Goal: Information Seeking & Learning: Learn about a topic

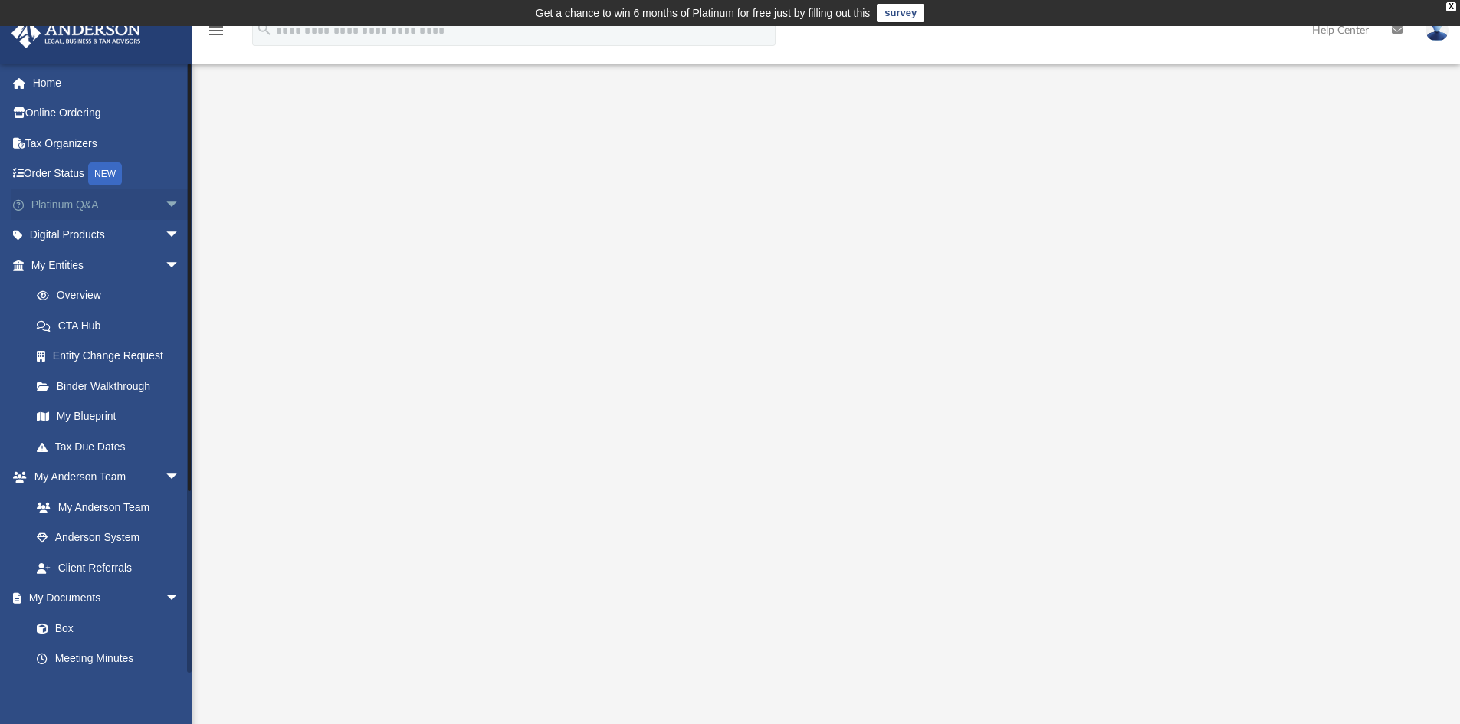
click at [98, 209] on link "Platinum Q&A arrow_drop_down" at bounding box center [107, 204] width 192 height 31
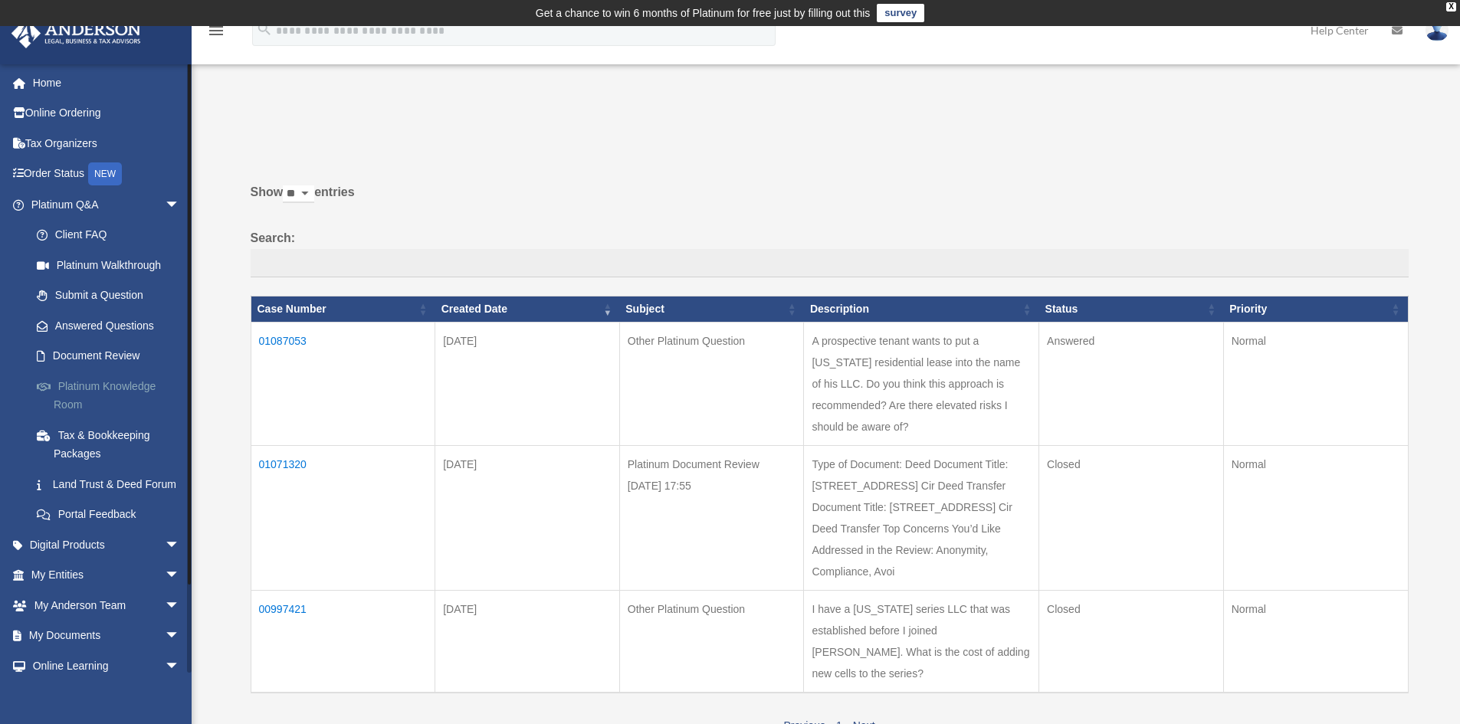
click at [98, 383] on link "Platinum Knowledge Room" at bounding box center [112, 395] width 182 height 49
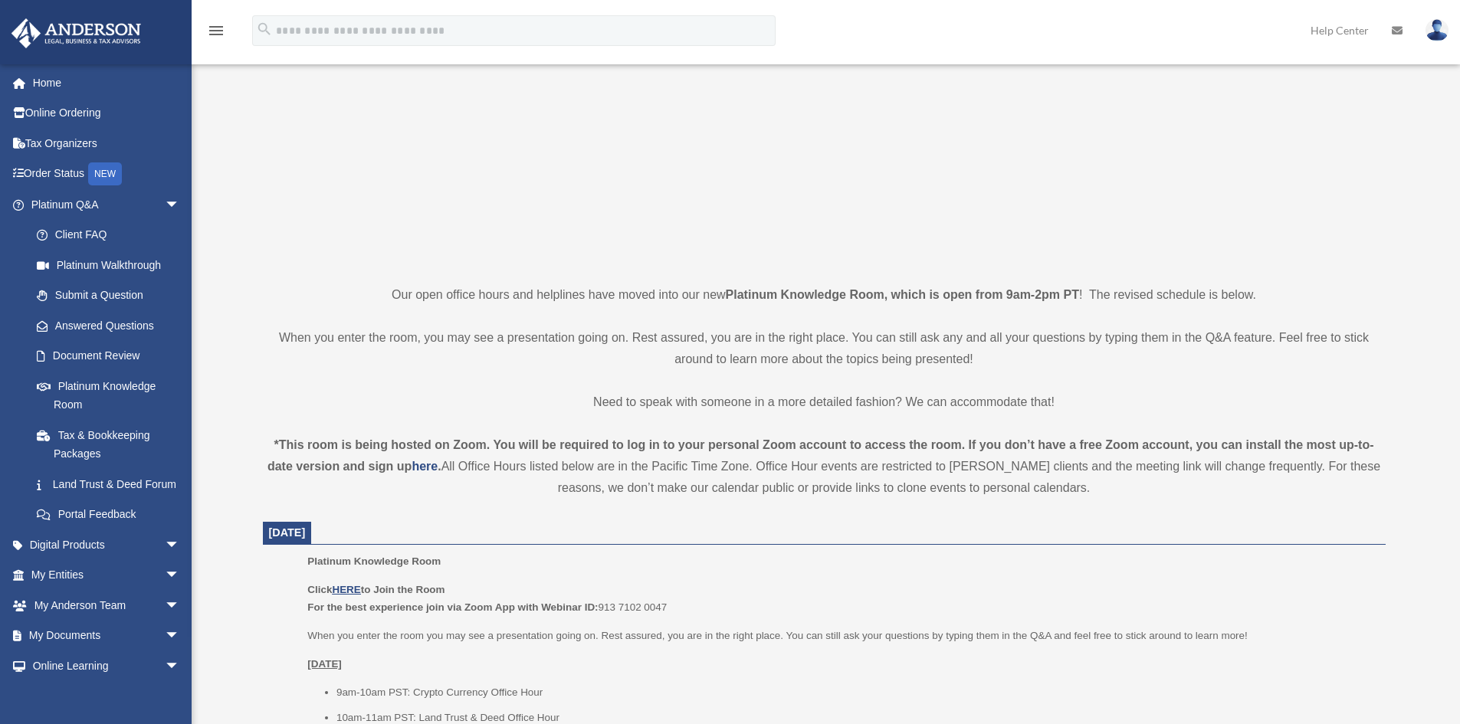
scroll to position [230, 0]
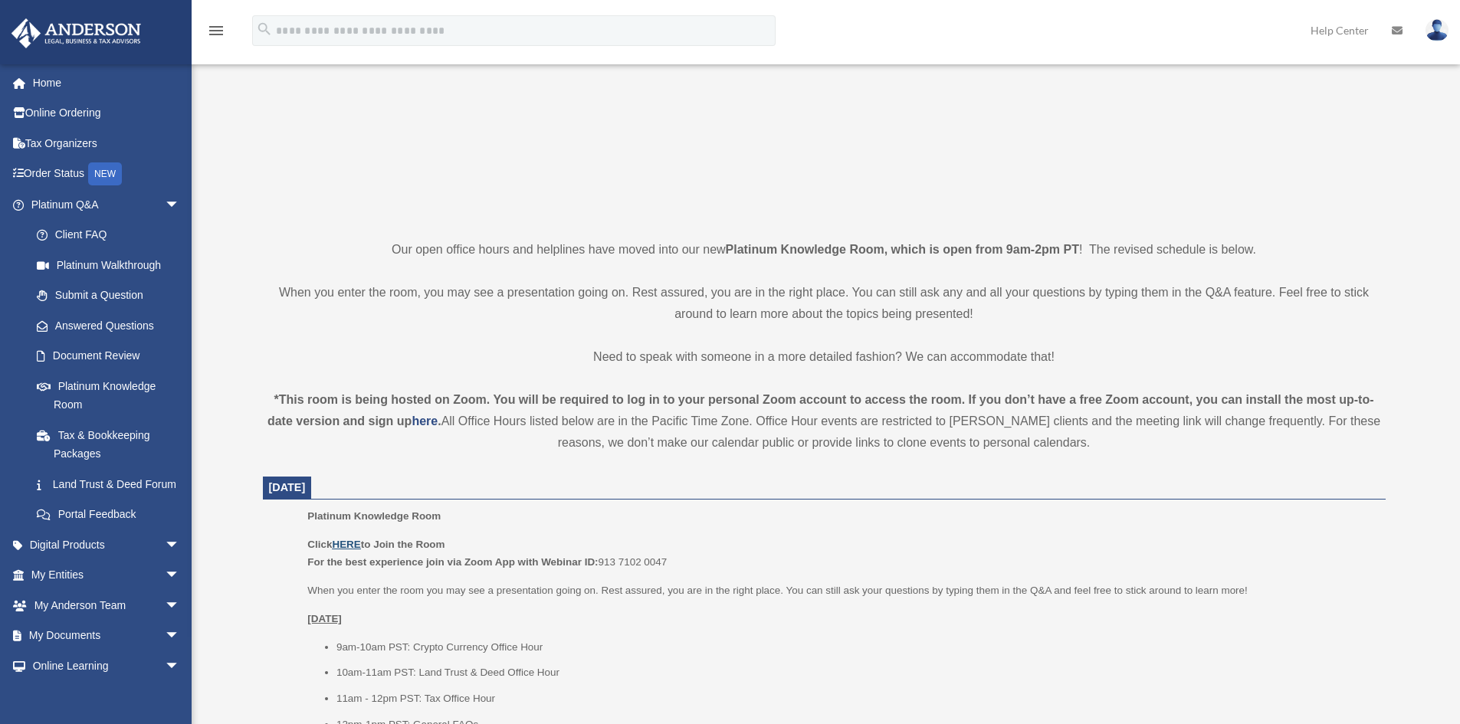
click at [359, 546] on u "HERE" at bounding box center [346, 544] width 28 height 11
